Goal: Task Accomplishment & Management: Use online tool/utility

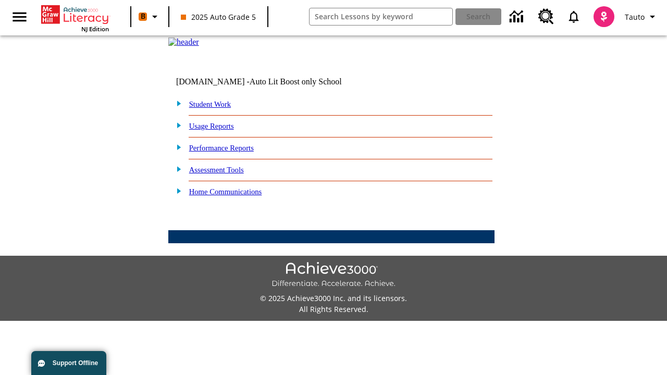
click at [216, 108] on link "Student Work" at bounding box center [210, 104] width 42 height 8
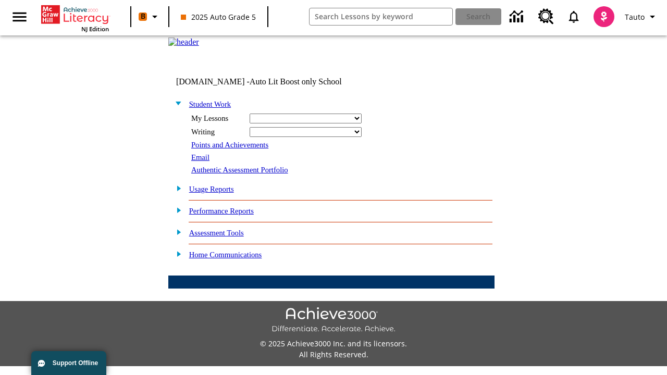
select select "/options/reports/?report_id=24&atype=14&section=2"
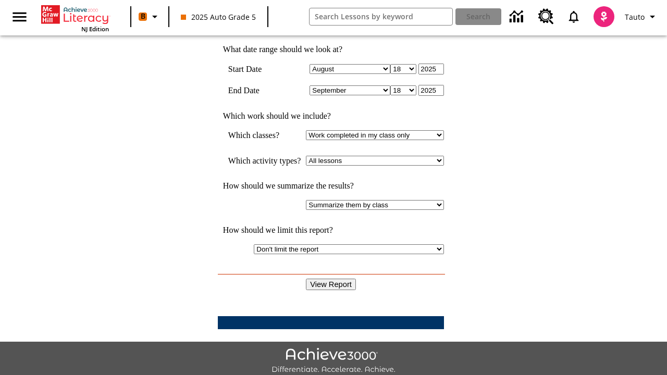
click at [331, 279] on input "View Report" at bounding box center [331, 284] width 50 height 11
